Goal: Transaction & Acquisition: Purchase product/service

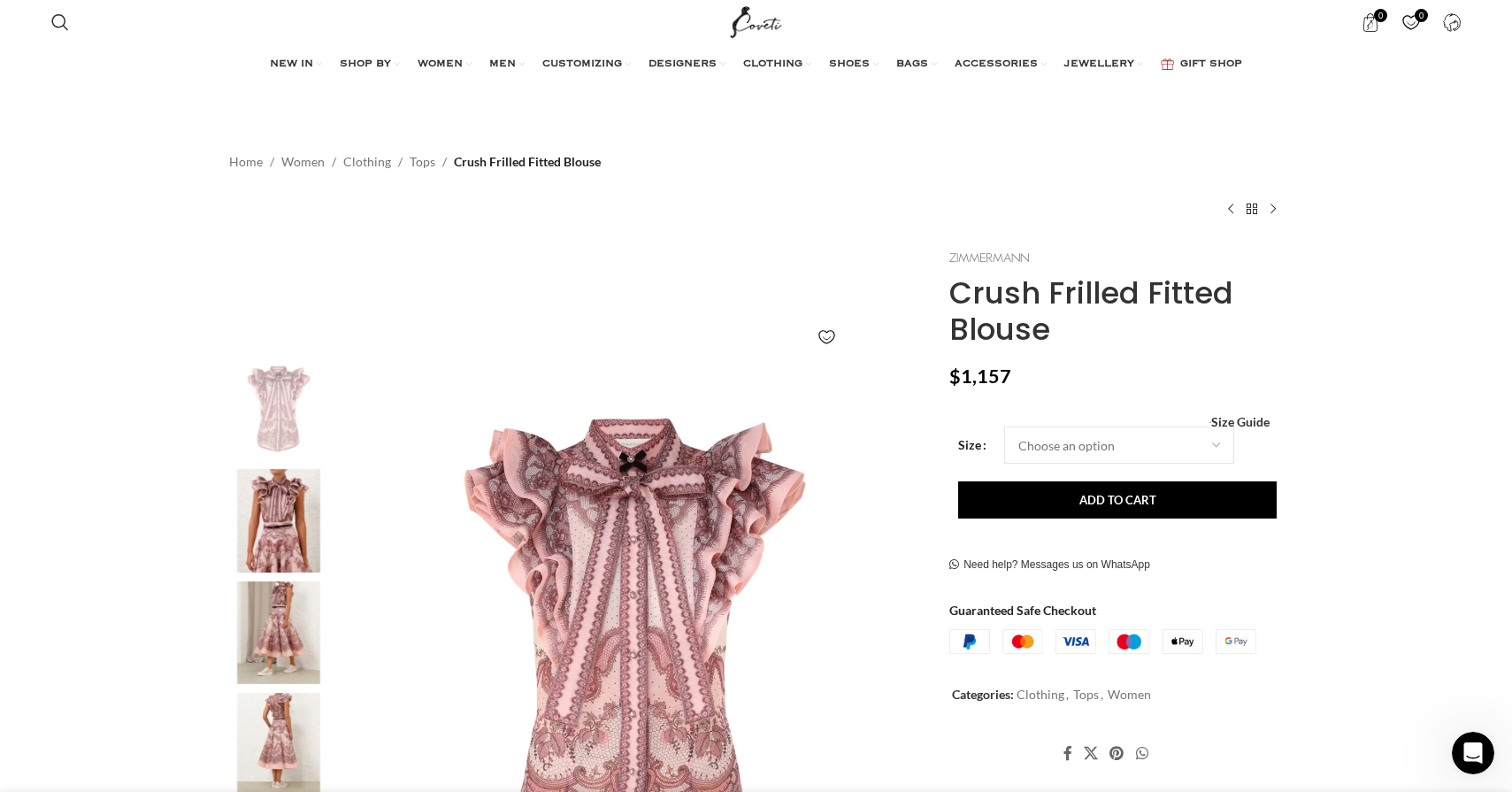
click at [973, 256] on img at bounding box center [989, 258] width 80 height 10
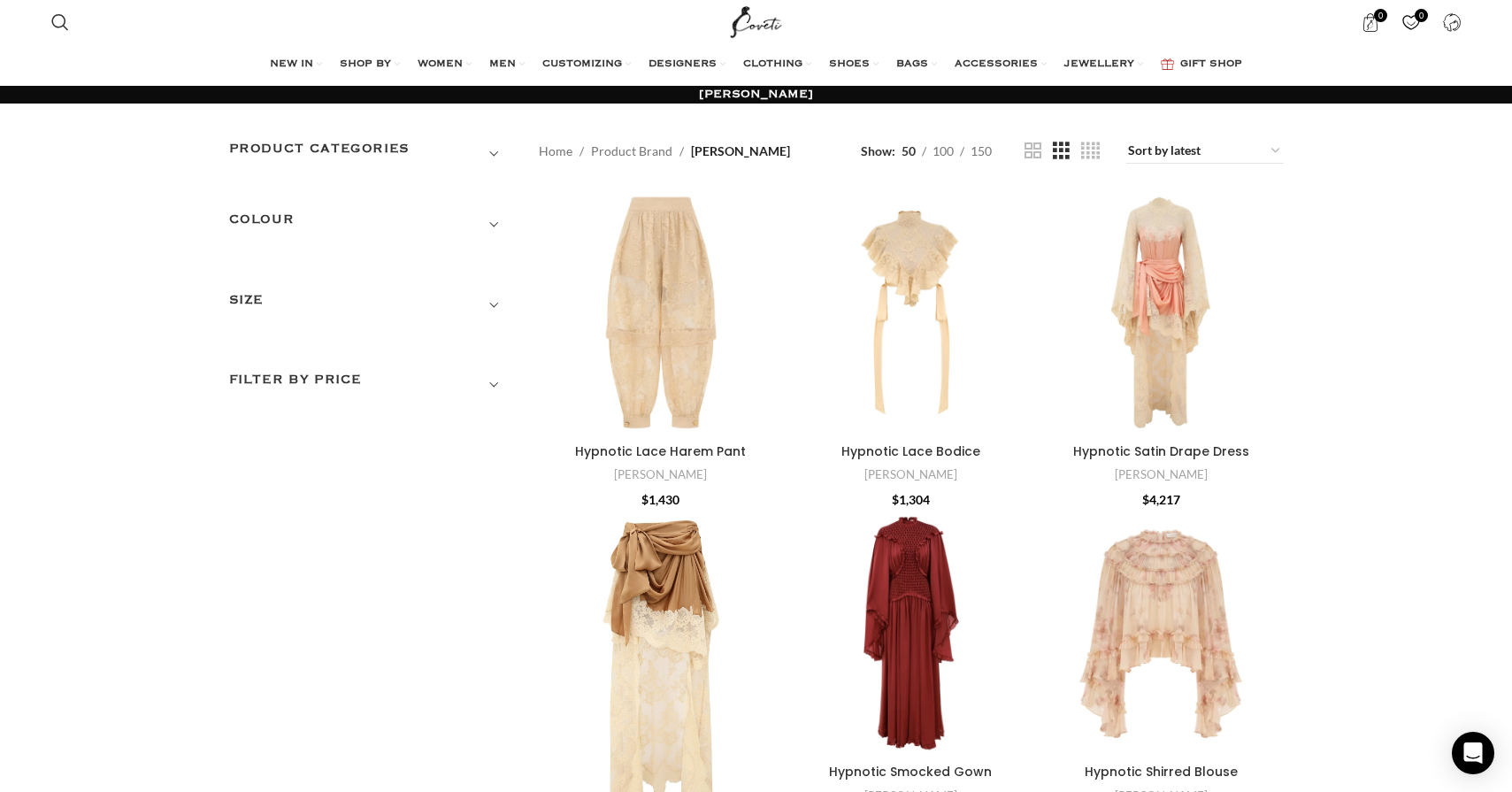
click at [500, 145] on h3 "Product categories" at bounding box center [371, 154] width 283 height 30
click at [454, 233] on link "Women" at bounding box center [359, 226] width 261 height 32
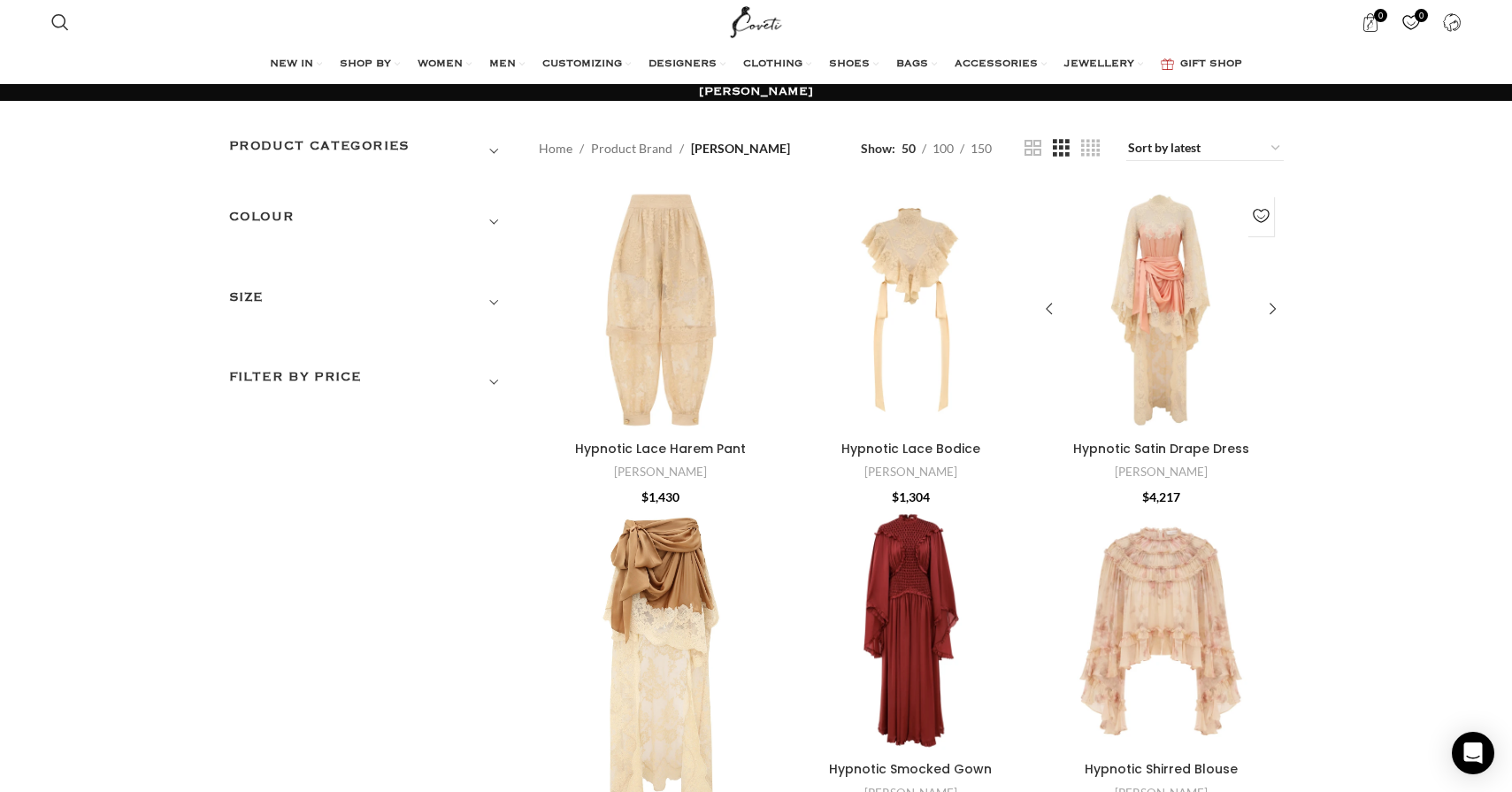
scroll to position [4, 0]
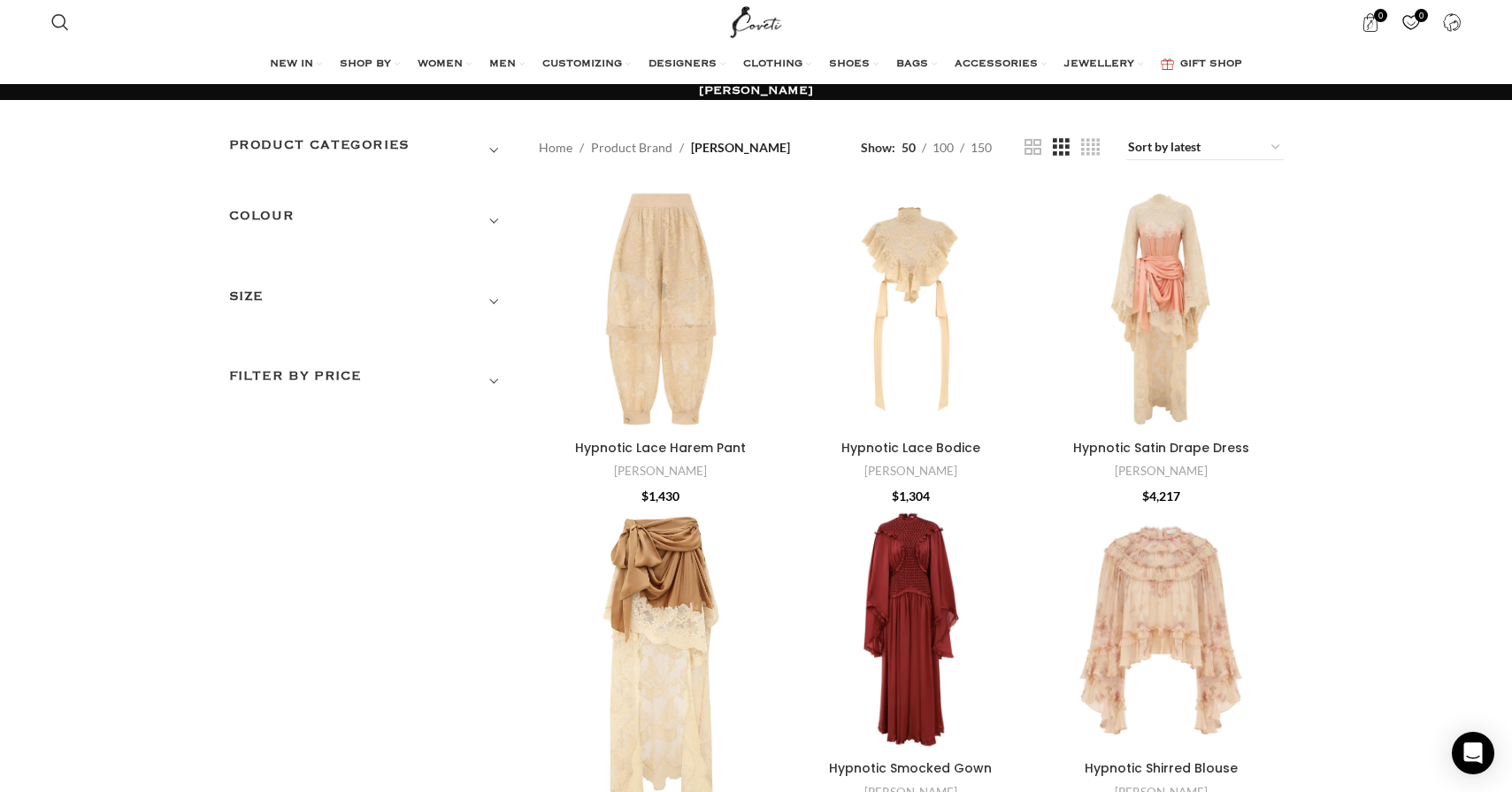
click at [1174, 149] on span "Show sidebar" at bounding box center [756, 392] width 1512 height 792
click at [1194, 148] on span "Show sidebar" at bounding box center [756, 392] width 1512 height 792
click at [1285, 143] on span "Show sidebar" at bounding box center [756, 392] width 1512 height 792
click at [1277, 148] on span "Show sidebar" at bounding box center [756, 392] width 1512 height 792
click at [1173, 145] on span "Show sidebar" at bounding box center [756, 392] width 1512 height 792
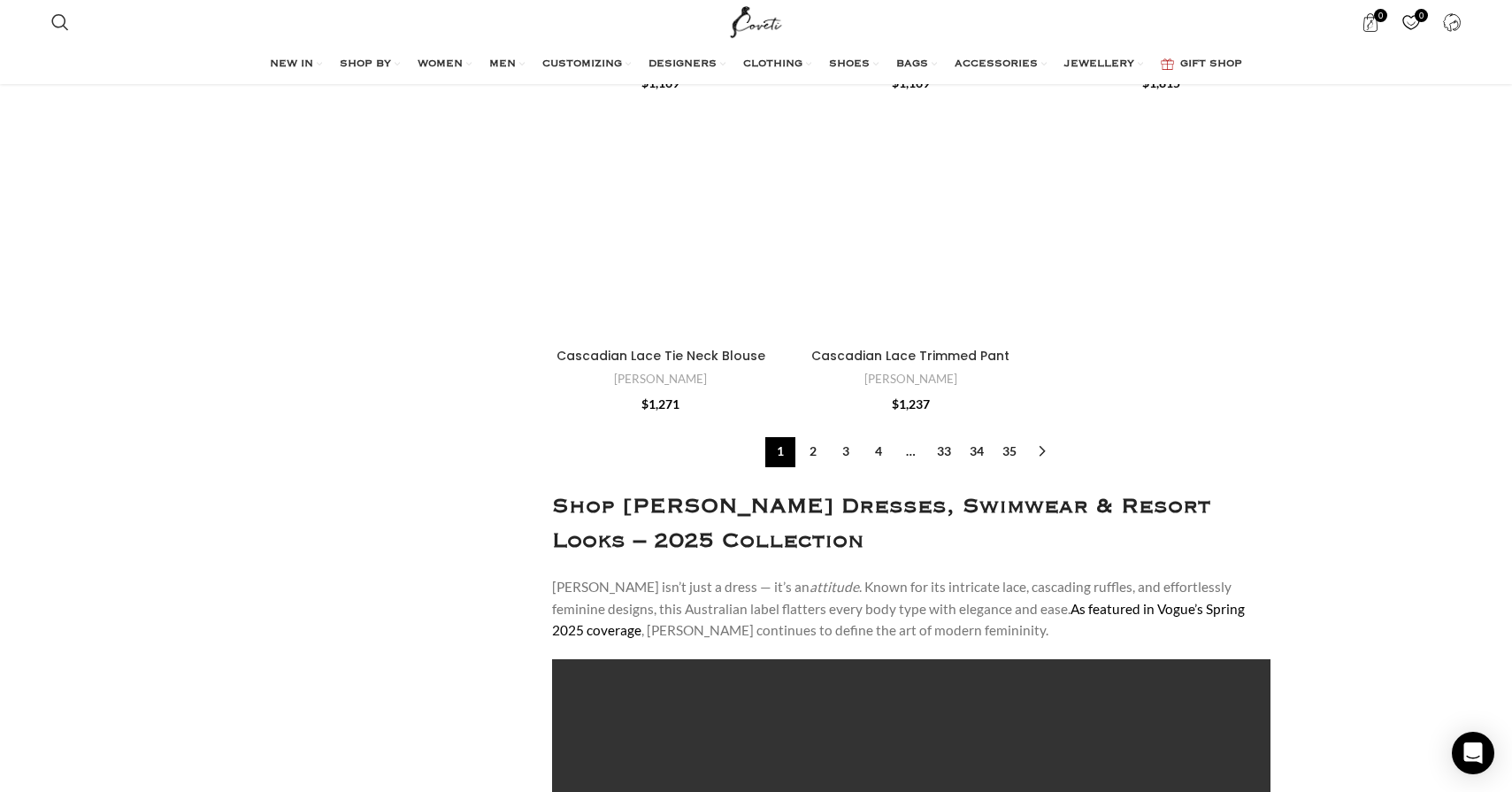
scroll to position [5742, 0]
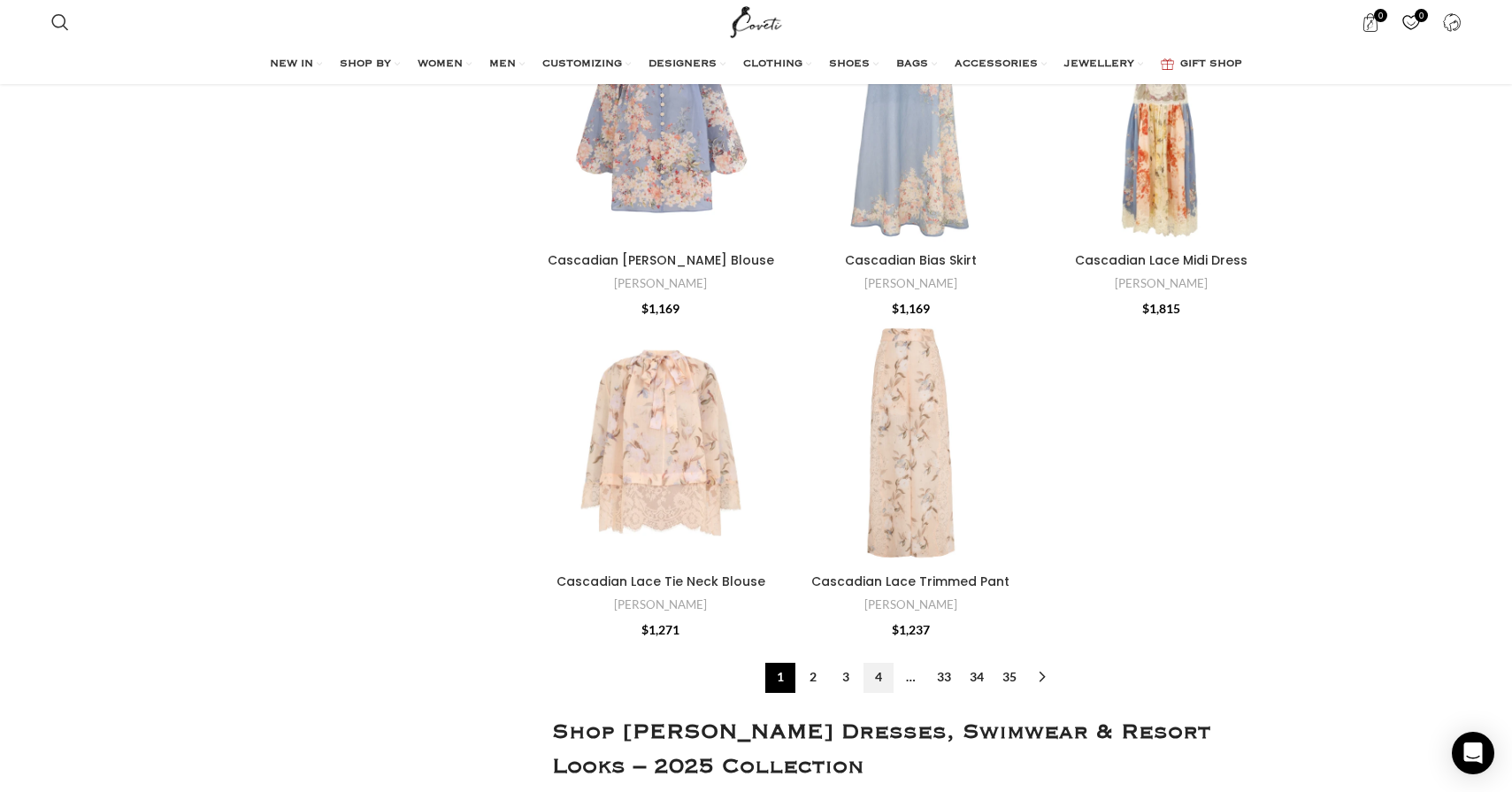
click at [879, 672] on link "4" at bounding box center [879, 678] width 30 height 30
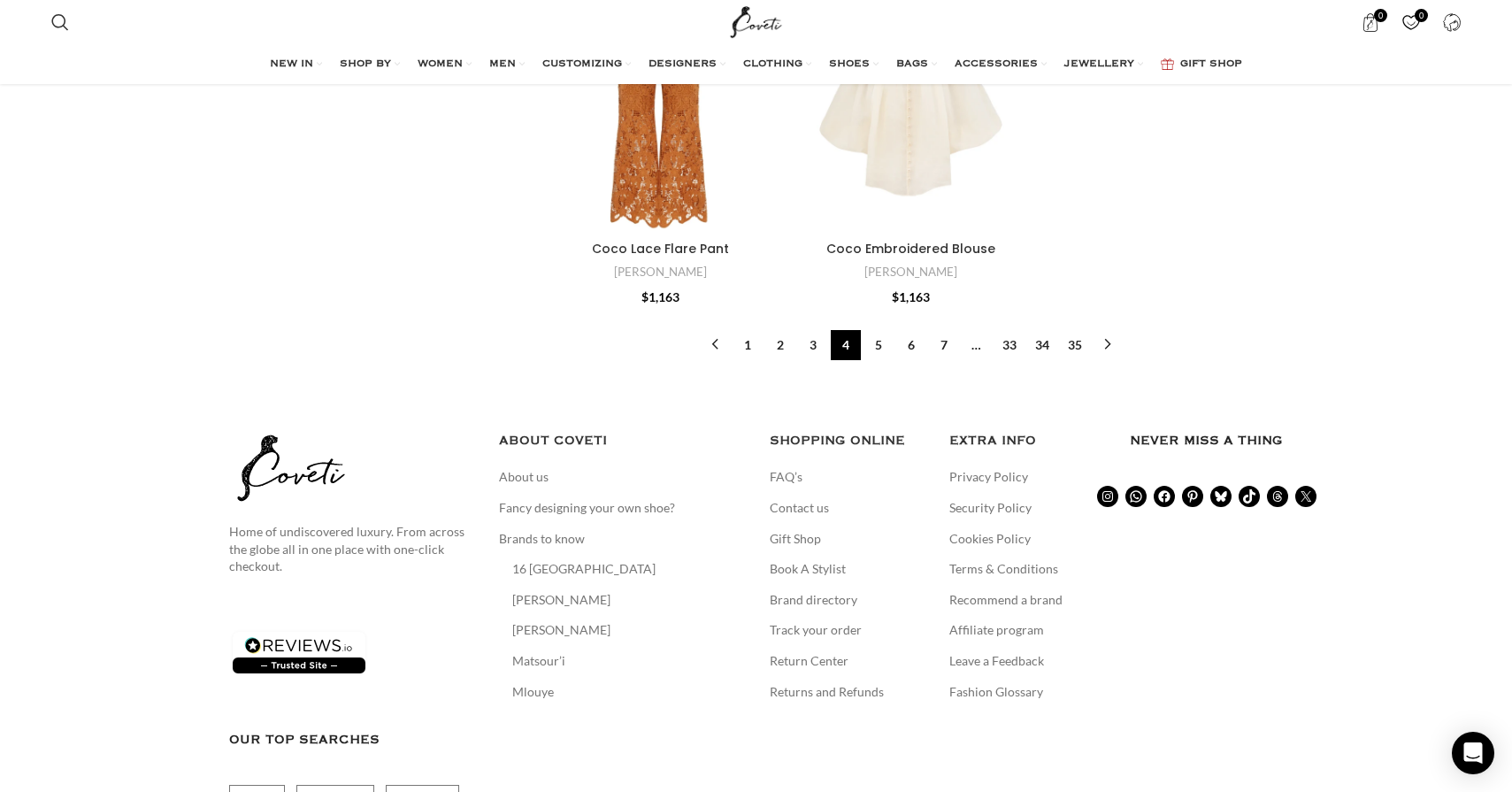
scroll to position [5601, 0]
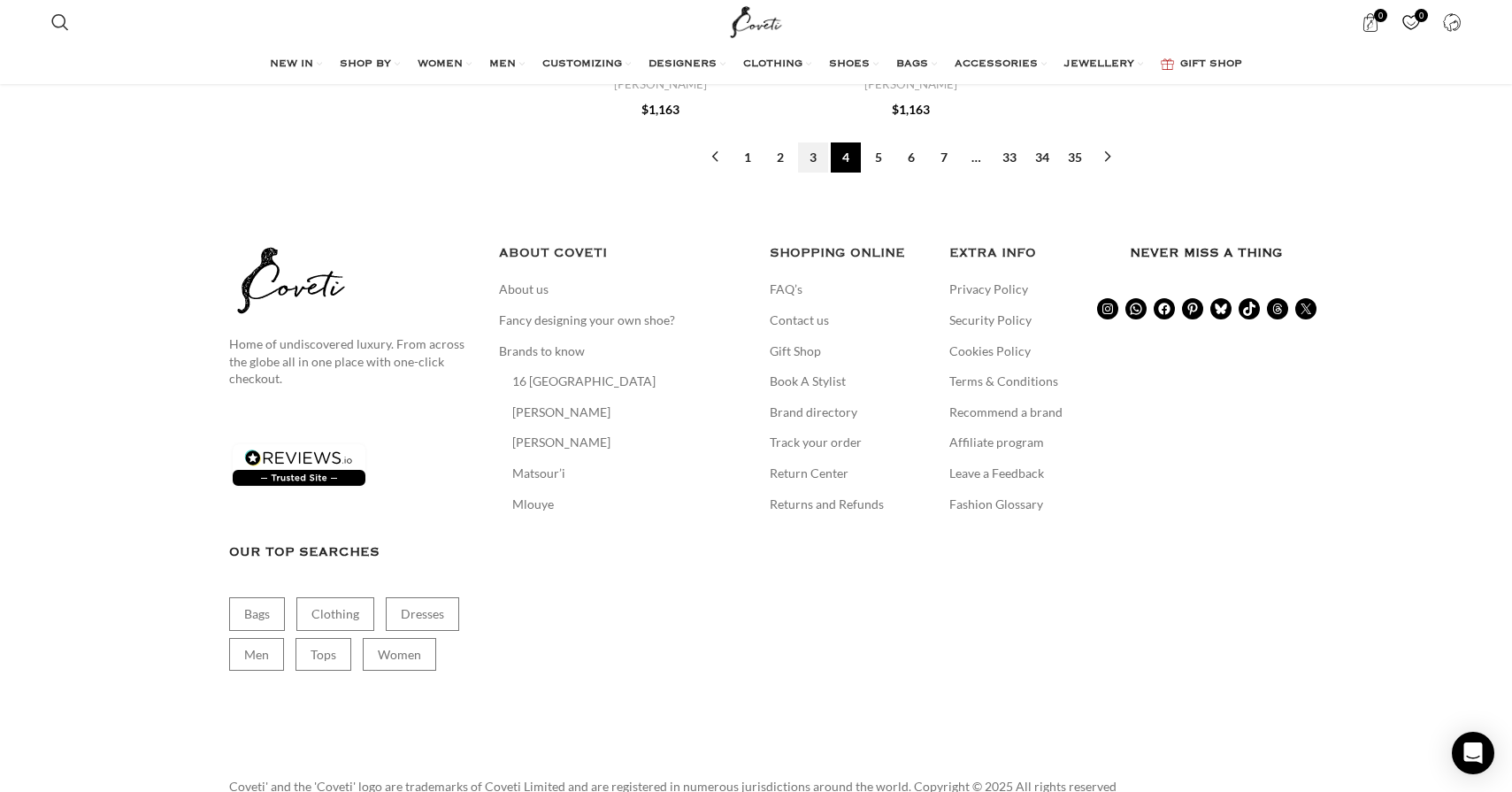
click at [811, 151] on link "3" at bounding box center [813, 158] width 30 height 30
